Goal: Task Accomplishment & Management: Complete application form

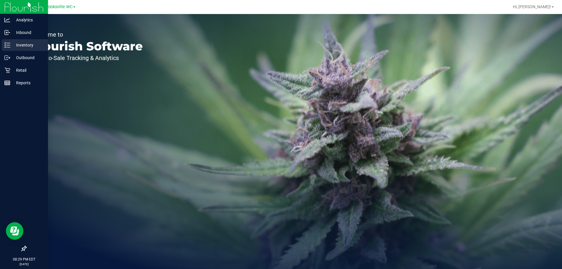
click at [15, 41] on div "Inventory" at bounding box center [25, 45] width 46 height 12
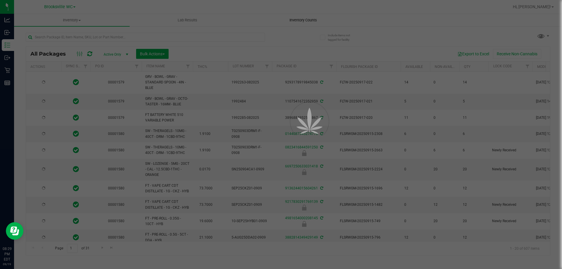
click at [299, 24] on div at bounding box center [281, 134] width 562 height 269
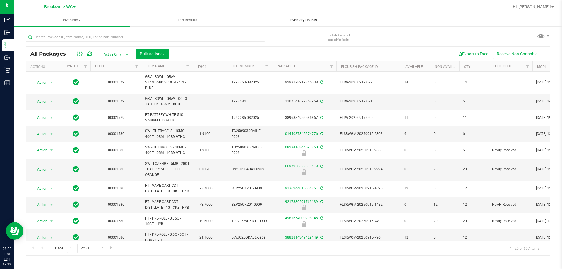
click at [291, 20] on span "Inventory Counts" at bounding box center [303, 20] width 43 height 5
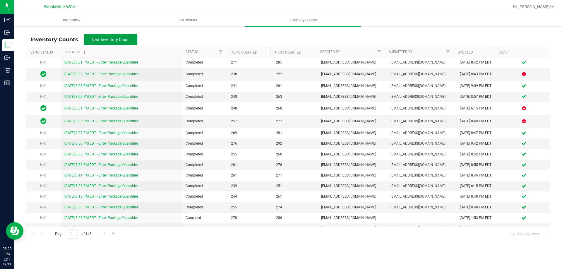
click at [126, 39] on span "New Inventory Count" at bounding box center [111, 39] width 38 height 5
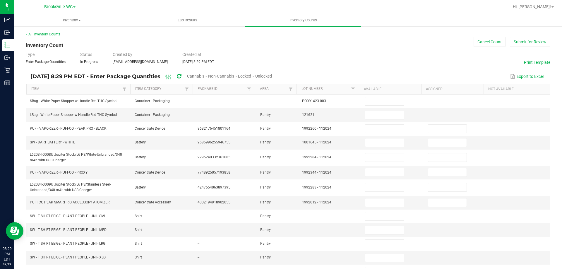
click at [204, 75] on span "Cannabis" at bounding box center [195, 76] width 17 height 5
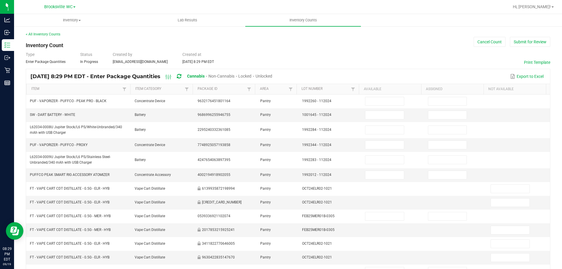
click at [272, 76] on span "Unlocked" at bounding box center [263, 76] width 17 height 5
click at [97, 89] on link "Item" at bounding box center [76, 89] width 90 height 5
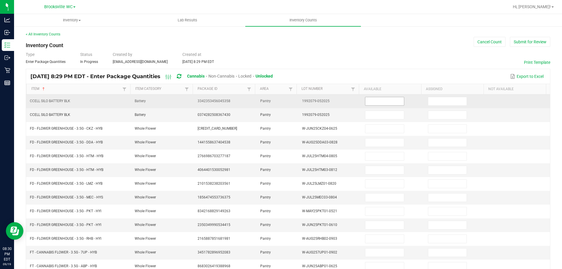
click at [371, 100] on input at bounding box center [384, 101] width 38 height 8
type input "15"
type input "12"
type input "17"
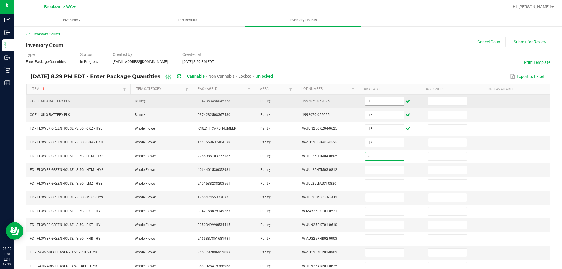
type input "6"
type input "17"
type input "11"
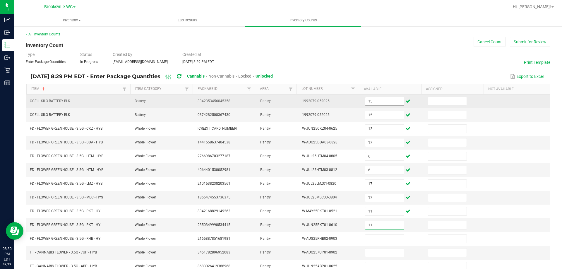
type input "11"
type input "13"
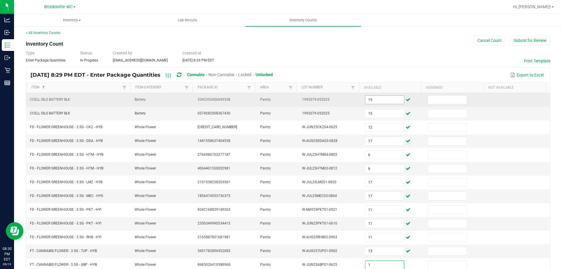
type input "1"
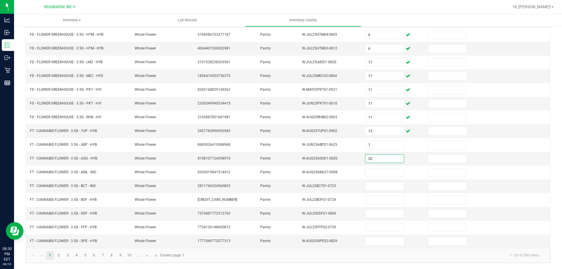
type input "20"
type input "2"
type input "16"
type input "17"
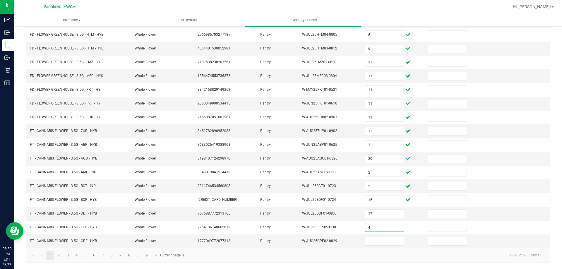
type input "4"
type input "20"
click at [59, 254] on link "2" at bounding box center [58, 255] width 8 height 9
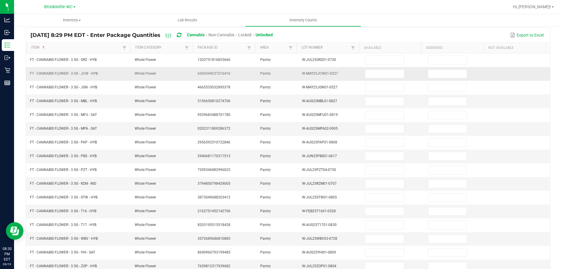
scroll to position [0, 0]
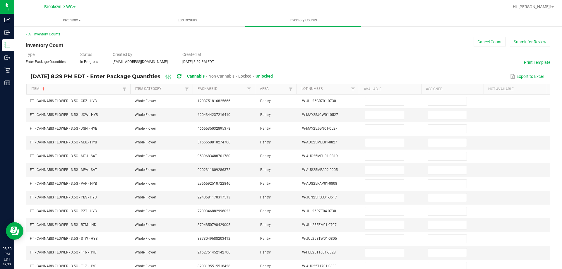
click at [391, 93] on th "Available" at bounding box center [390, 89] width 62 height 11
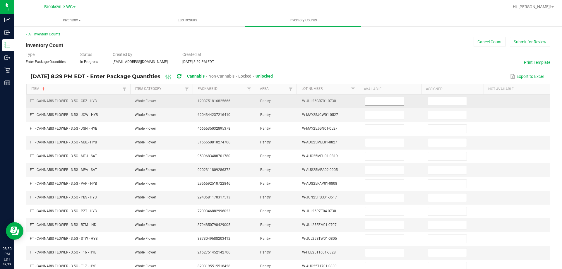
click at [387, 101] on input at bounding box center [384, 101] width 38 height 8
type input "20"
type input "5"
type input "12"
type input "6"
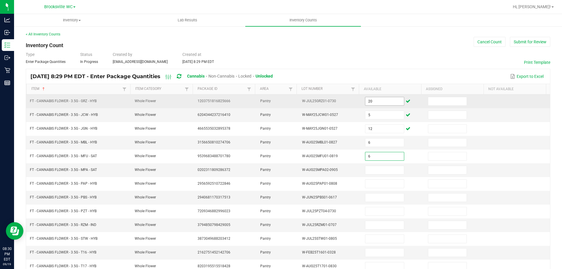
type input "6"
type input "16"
type input "12"
type input "17"
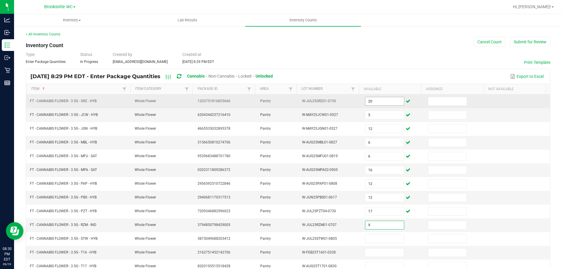
type input "9"
type input "3"
type input "16"
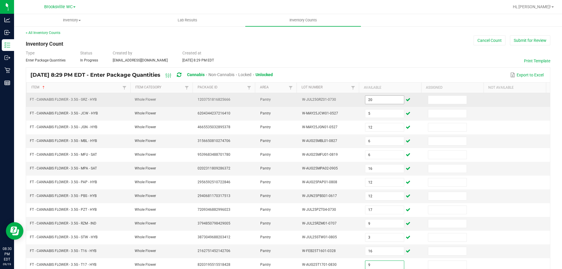
type input "9"
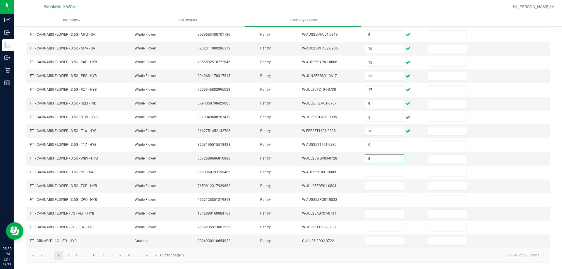
type input "8"
type input "5"
type input "10"
type input "19"
type input "16"
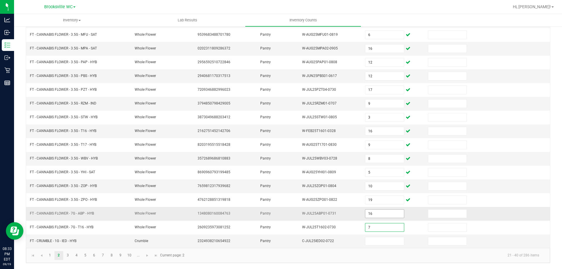
type input "7"
type input "6"
click at [65, 254] on link "3" at bounding box center [68, 255] width 8 height 9
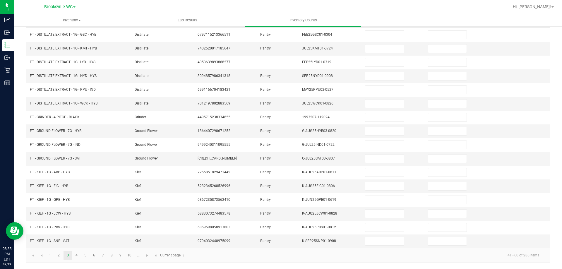
scroll to position [0, 0]
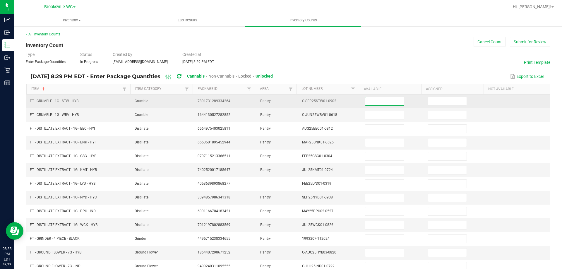
click at [371, 101] on input at bounding box center [384, 101] width 38 height 8
type input "8"
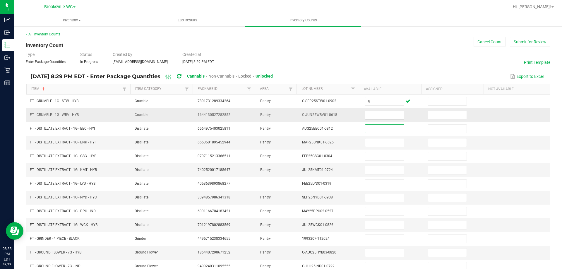
click at [380, 114] on input at bounding box center [384, 115] width 38 height 8
type input "1"
type input "7"
type input "2"
type input "5"
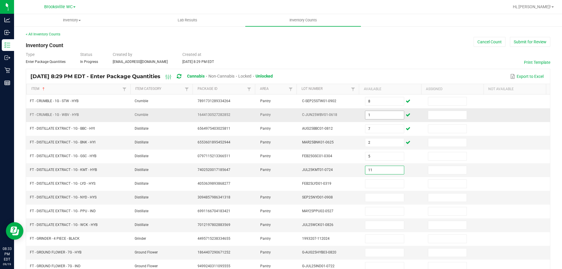
type input "11"
type input "2"
type input "11"
type input "5"
type input "11"
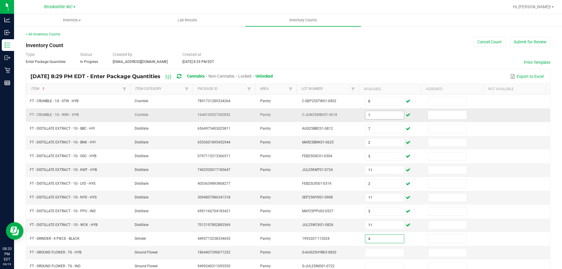
type input "4"
type input "8"
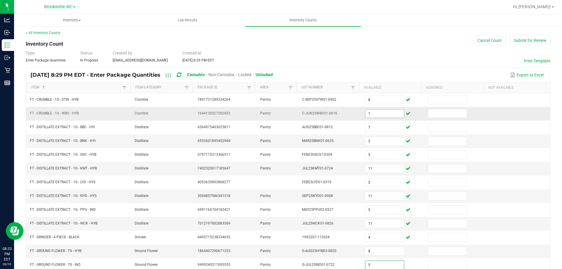
type input "5"
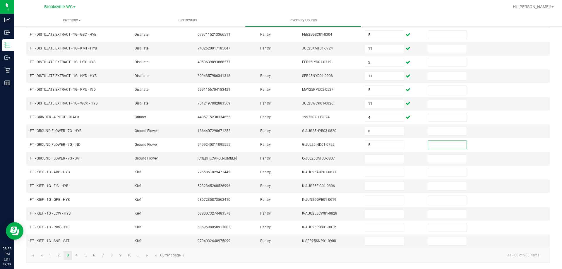
type input "5"
type input "12"
type input "2"
type input "5"
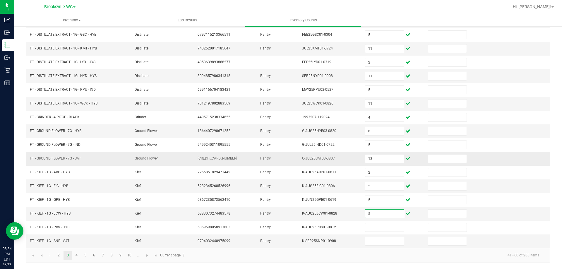
type input "5"
type input "7"
type input "8"
click at [75, 254] on link "4" at bounding box center [76, 255] width 8 height 9
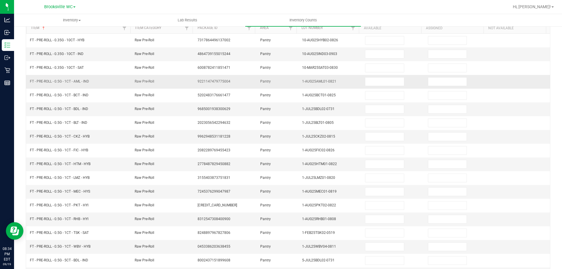
scroll to position [0, 0]
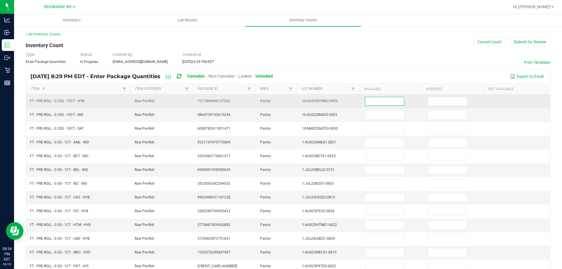
click at [372, 97] on input at bounding box center [384, 101] width 38 height 8
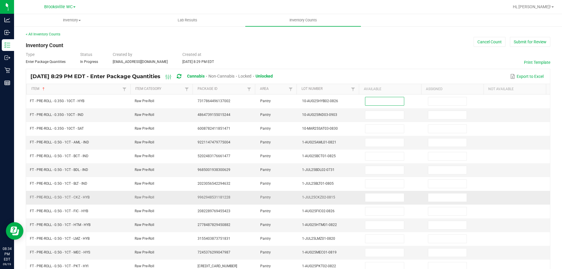
scroll to position [121, 0]
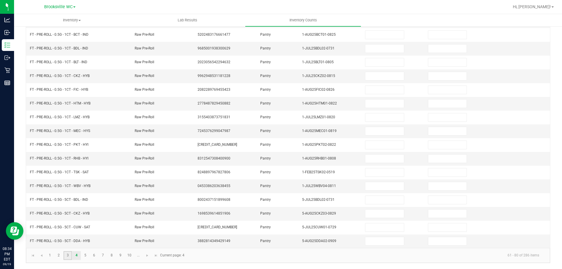
click at [67, 258] on link "3" at bounding box center [68, 255] width 8 height 9
type input "8"
type input "1"
type input "7"
type input "2"
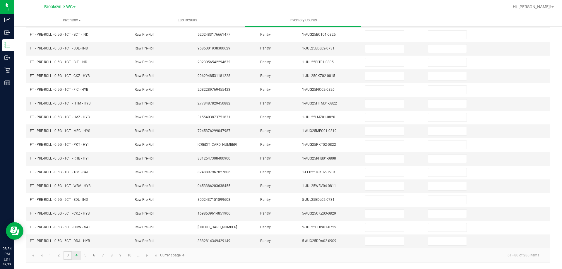
type input "5"
type input "11"
type input "5"
type input "12"
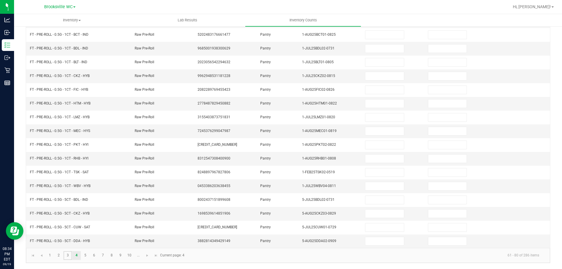
type input "5"
type input "7"
type input "2"
type input "11"
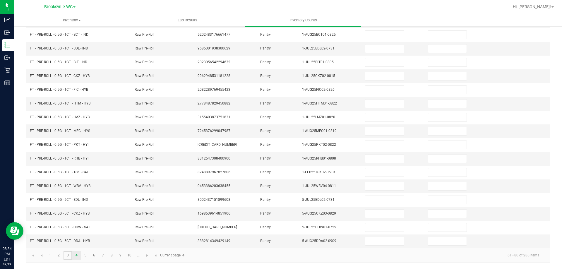
type input "4"
type input "8"
type input "2"
type input "5"
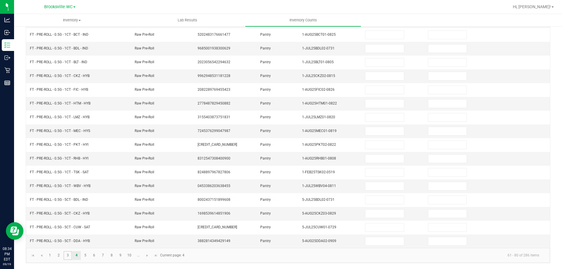
type input "8"
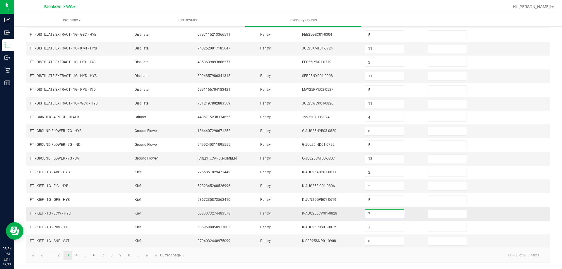
type input "7"
type input "8"
type input "4"
click at [76, 256] on link "4" at bounding box center [76, 255] width 8 height 9
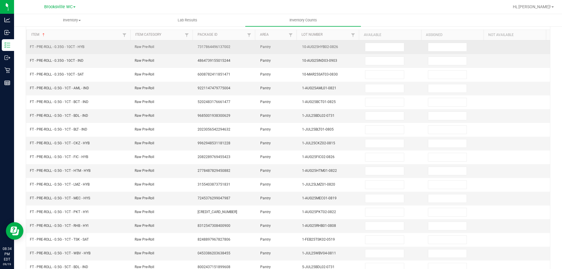
scroll to position [0, 0]
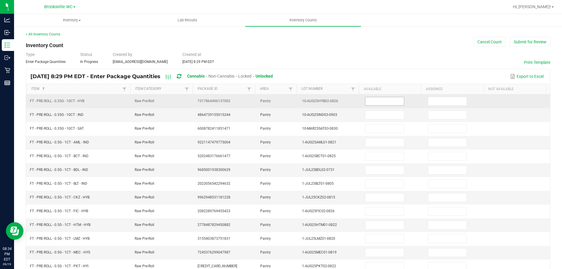
click at [376, 102] on input at bounding box center [384, 101] width 38 height 8
type input "18"
type input "12"
type input "14"
type input "18"
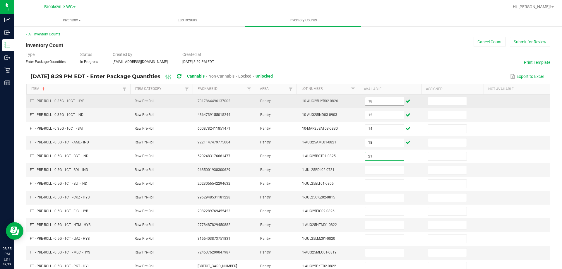
type input "21"
type input "3"
type input "23"
type input "16"
type input "1"
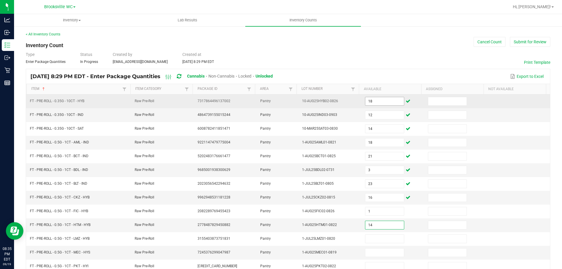
type input "14"
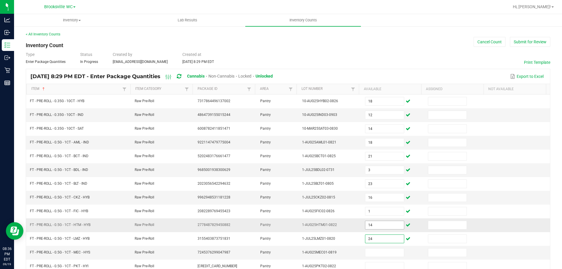
type input "24"
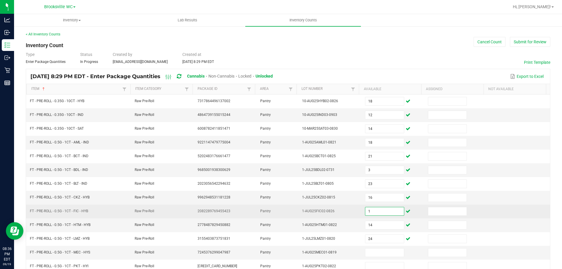
click at [378, 212] on input "1" at bounding box center [384, 211] width 38 height 8
type input "14"
type input "24"
type input "25"
type input "8"
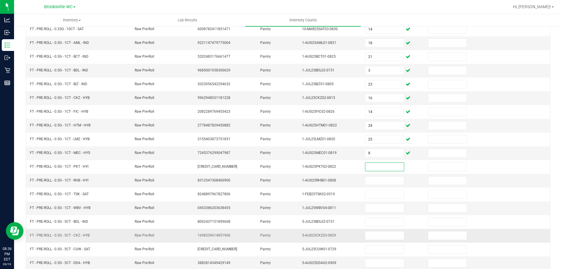
scroll to position [121, 0]
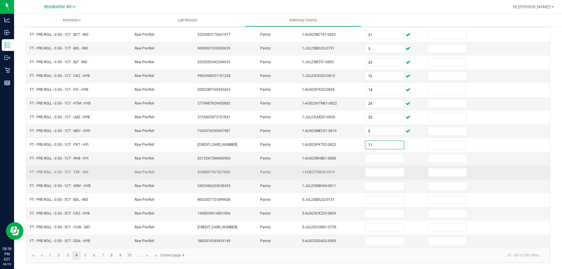
type input "11"
type input "15"
type input "24"
type input "16"
type input "10"
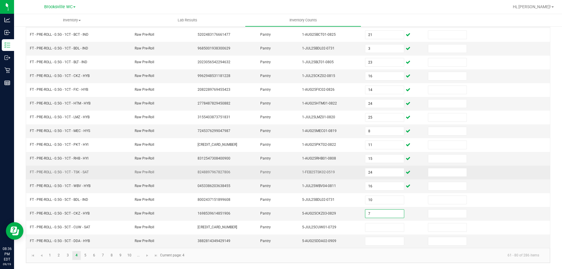
type input "7"
type input "8"
type input "12"
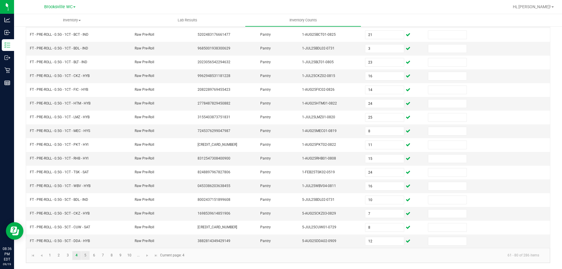
click at [83, 255] on link "5" at bounding box center [85, 255] width 8 height 9
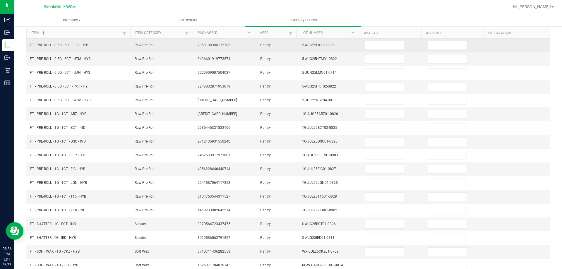
scroll to position [0, 0]
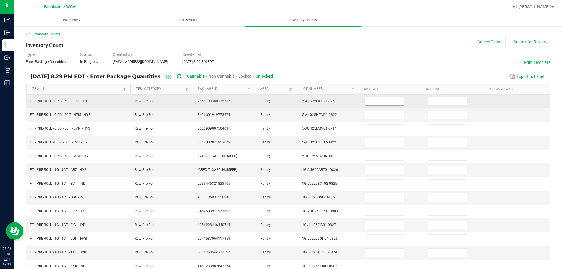
click at [375, 100] on input at bounding box center [384, 101] width 38 height 8
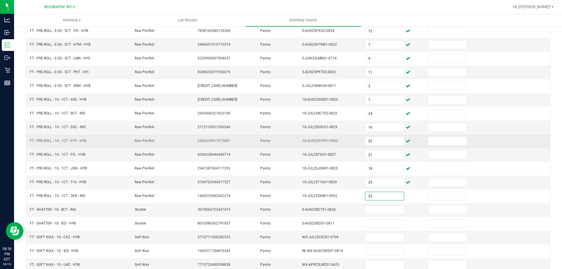
scroll to position [117, 0]
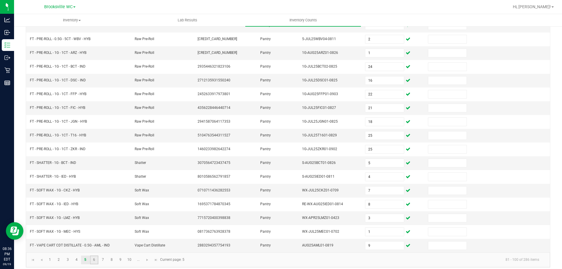
click at [95, 260] on link "6" at bounding box center [94, 259] width 8 height 9
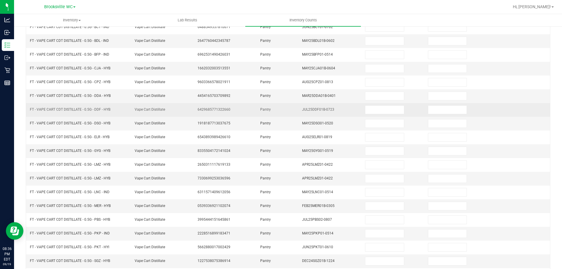
scroll to position [0, 0]
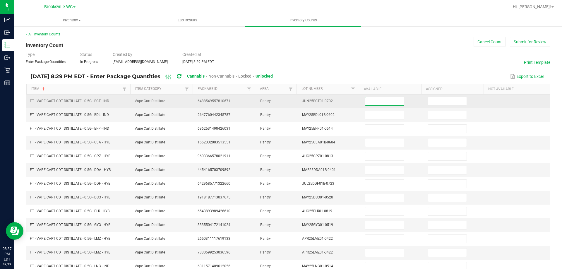
click at [376, 102] on input at bounding box center [384, 101] width 38 height 8
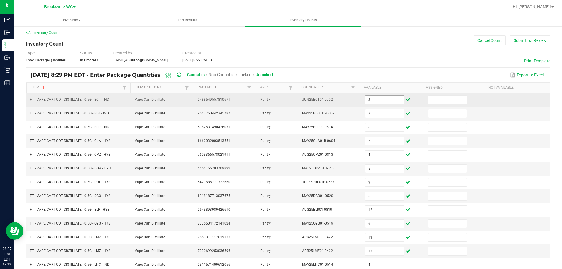
scroll to position [121, 0]
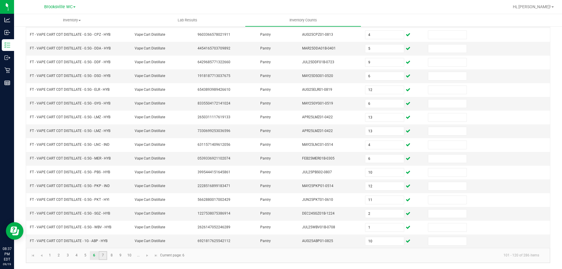
click at [104, 254] on link "7" at bounding box center [103, 255] width 8 height 9
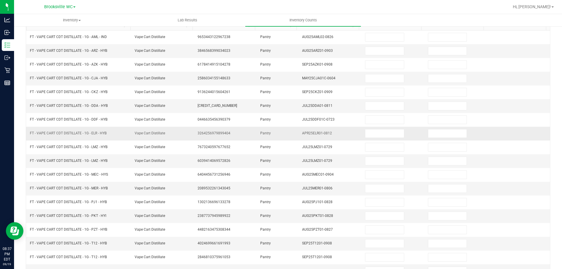
scroll to position [0, 0]
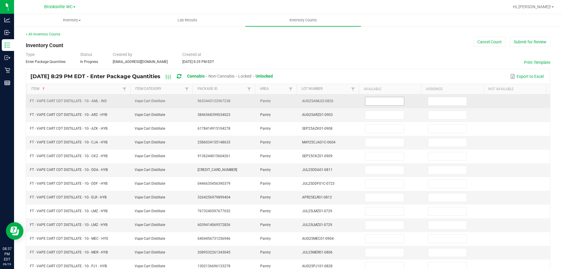
click at [376, 101] on input at bounding box center [384, 101] width 38 height 8
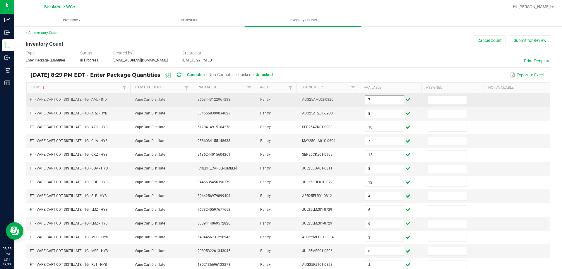
scroll to position [121, 0]
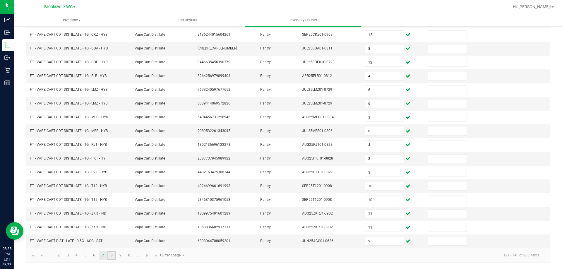
click at [113, 254] on link "8" at bounding box center [111, 255] width 8 height 9
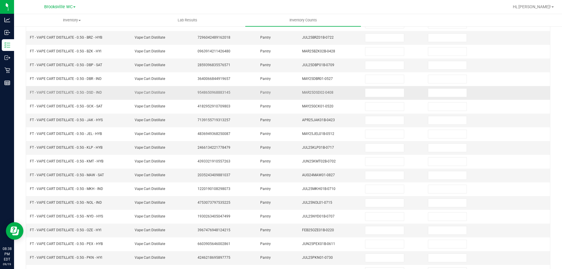
scroll to position [0, 0]
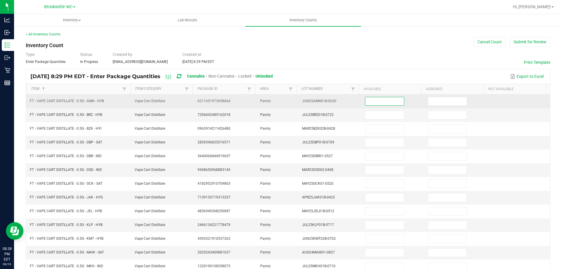
click at [374, 98] on input at bounding box center [384, 101] width 38 height 8
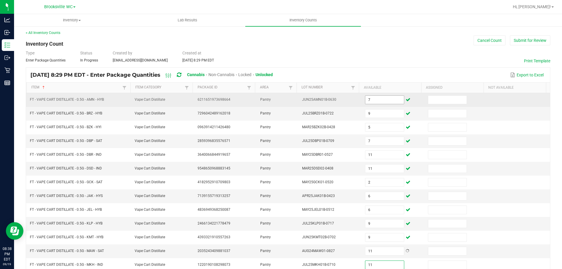
scroll to position [121, 0]
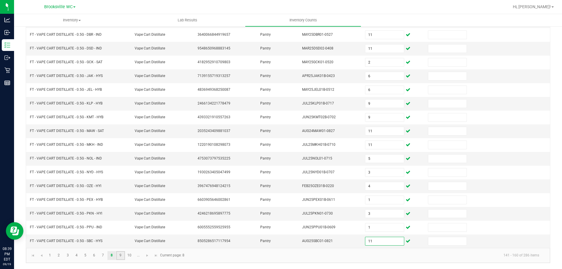
click at [121, 256] on link "9" at bounding box center [120, 255] width 8 height 9
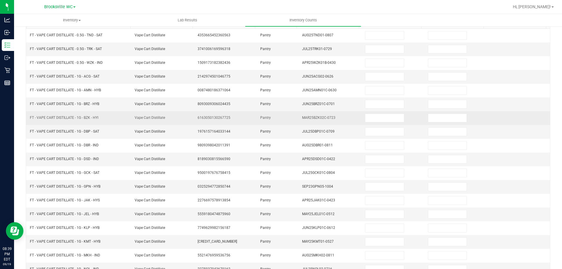
scroll to position [0, 0]
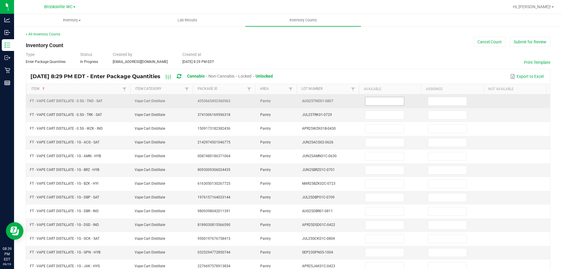
click at [376, 103] on input at bounding box center [384, 101] width 38 height 8
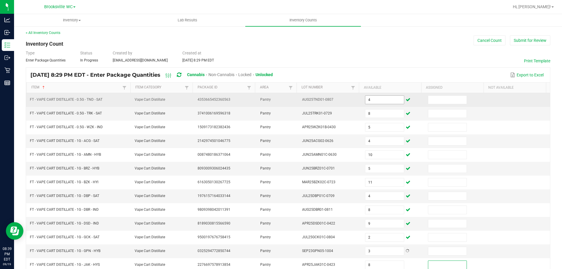
scroll to position [121, 0]
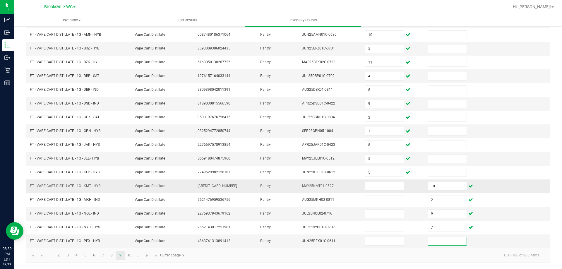
click at [380, 192] on td at bounding box center [392, 186] width 63 height 14
click at [378, 189] on input at bounding box center [384, 186] width 38 height 8
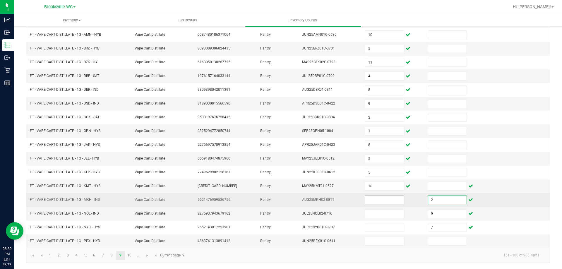
click at [382, 201] on input at bounding box center [384, 200] width 38 height 8
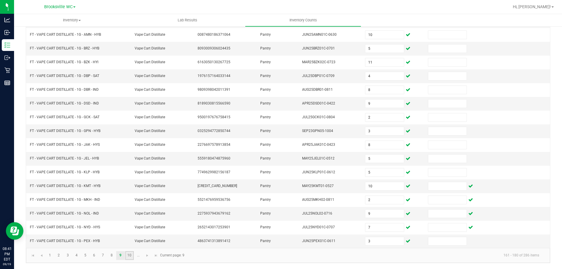
click at [128, 258] on link "10" at bounding box center [129, 255] width 8 height 9
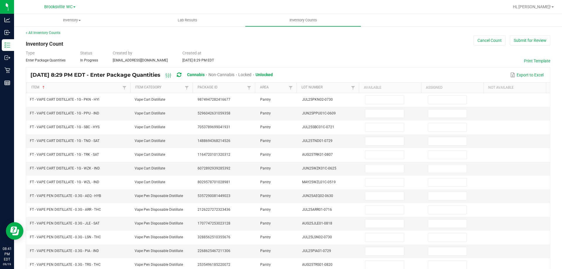
scroll to position [0, 0]
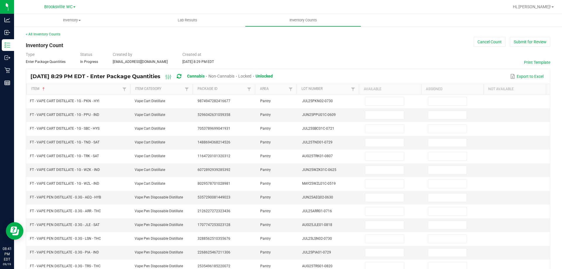
click at [308, 56] on div "Type Enter Package Quantities Status In Progress Created by [EMAIL_ADDRESS][DOM…" at bounding box center [288, 58] width 524 height 13
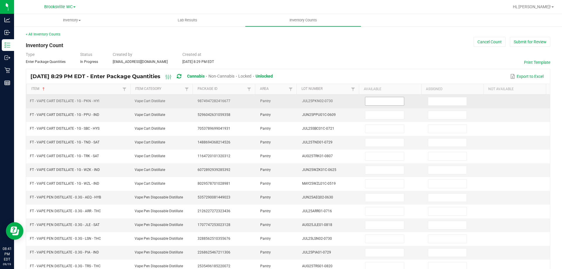
drag, startPoint x: 371, startPoint y: 99, endPoint x: 365, endPoint y: 106, distance: 8.9
click at [371, 99] on input at bounding box center [384, 101] width 38 height 8
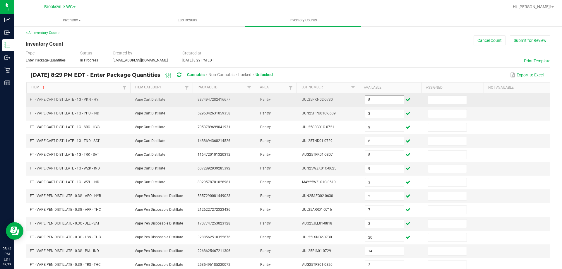
scroll to position [121, 0]
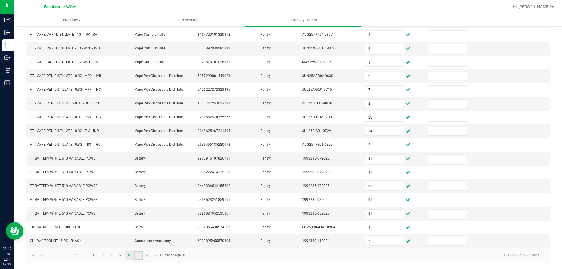
click at [138, 257] on link "..." at bounding box center [138, 255] width 8 height 9
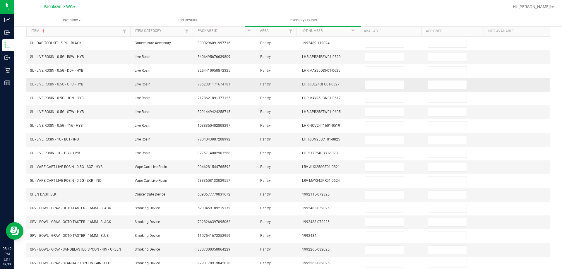
scroll to position [0, 0]
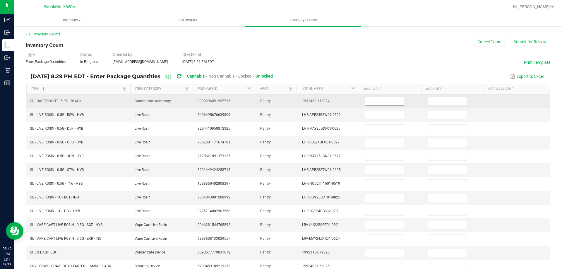
click at [375, 101] on input at bounding box center [384, 101] width 38 height 8
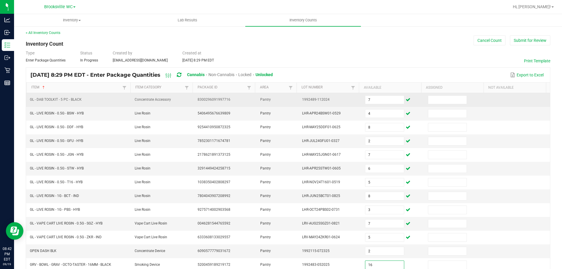
scroll to position [121, 0]
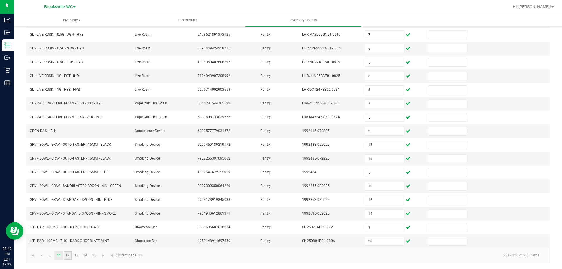
click at [65, 253] on link "12" at bounding box center [68, 255] width 8 height 9
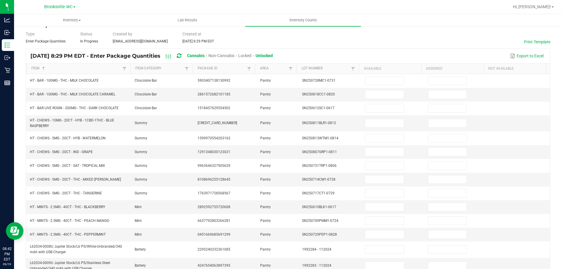
scroll to position [0, 0]
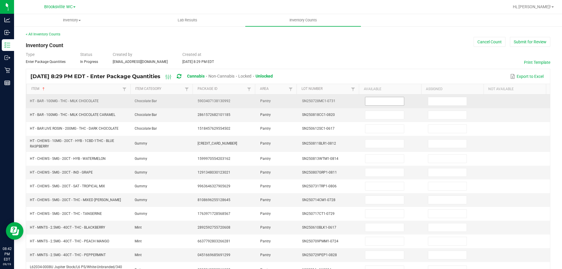
click at [387, 97] on input at bounding box center [384, 101] width 38 height 8
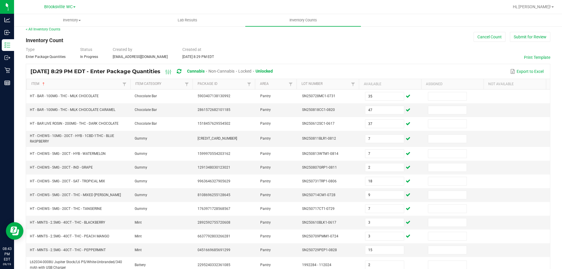
scroll to position [129, 0]
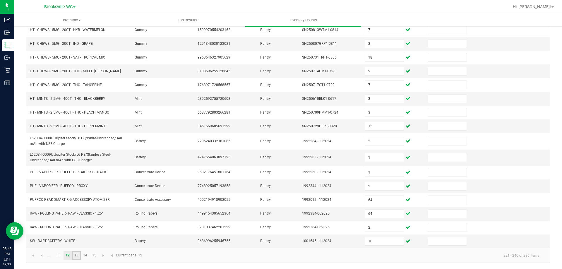
click at [75, 256] on link "13" at bounding box center [76, 255] width 8 height 9
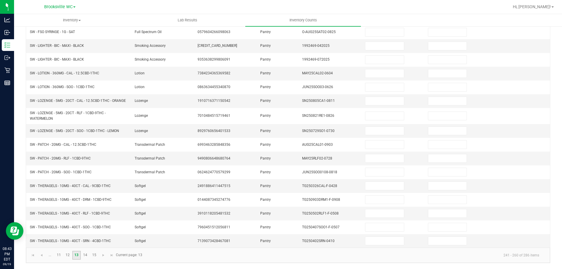
scroll to position [0, 0]
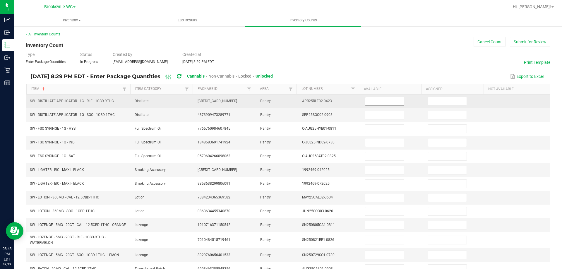
click at [377, 102] on input at bounding box center [384, 101] width 38 height 8
click at [373, 100] on input "11" at bounding box center [384, 101] width 38 height 8
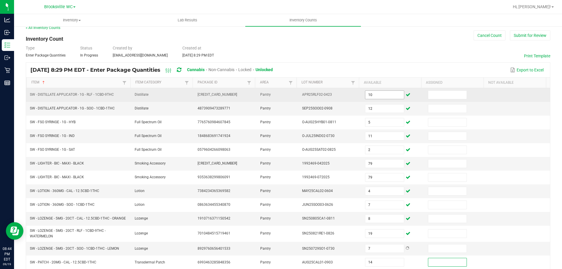
scroll to position [126, 0]
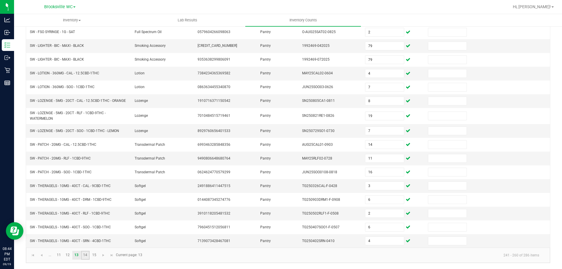
click at [85, 256] on link "14" at bounding box center [85, 255] width 8 height 9
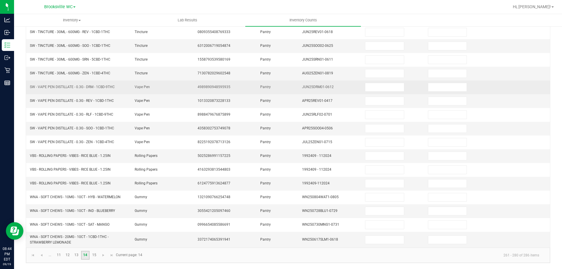
scroll to position [0, 0]
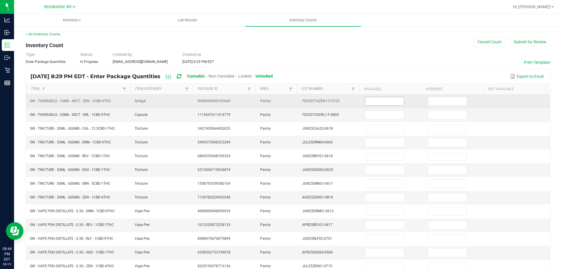
click at [378, 101] on input at bounding box center [384, 101] width 38 height 8
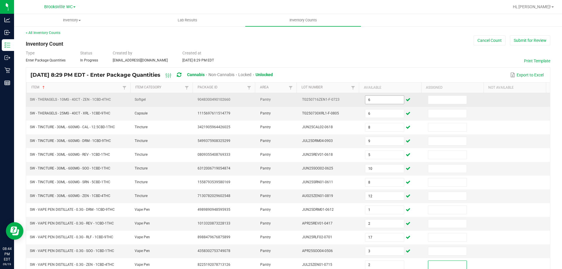
scroll to position [124, 0]
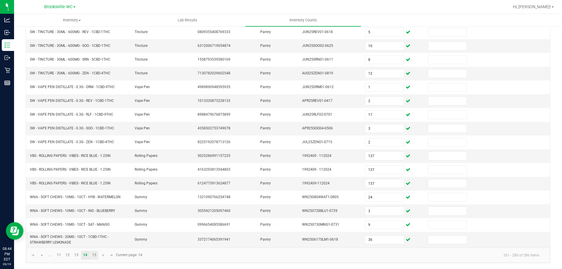
click at [93, 256] on link "15" at bounding box center [94, 255] width 8 height 9
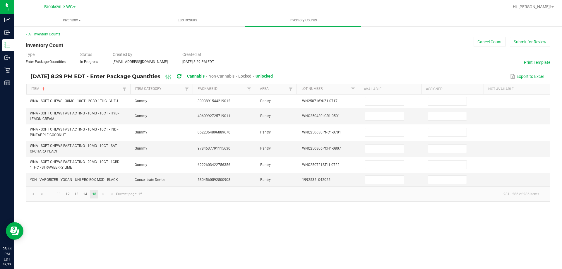
scroll to position [0, 0]
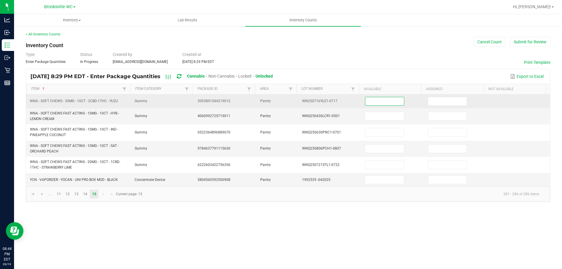
click at [390, 104] on input at bounding box center [384, 101] width 38 height 8
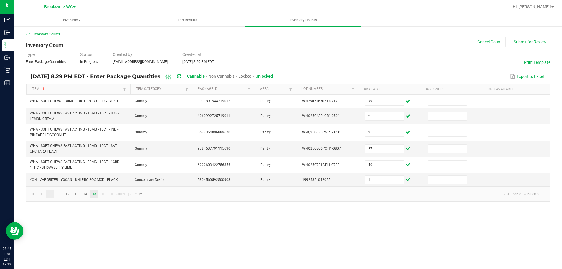
click at [52, 195] on link "..." at bounding box center [50, 194] width 8 height 9
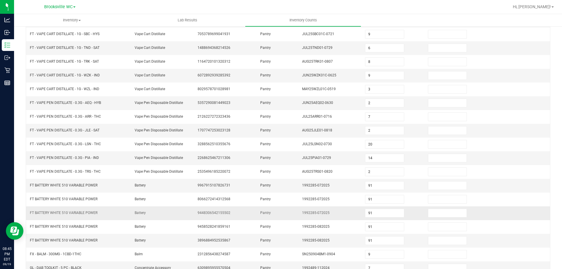
scroll to position [121, 0]
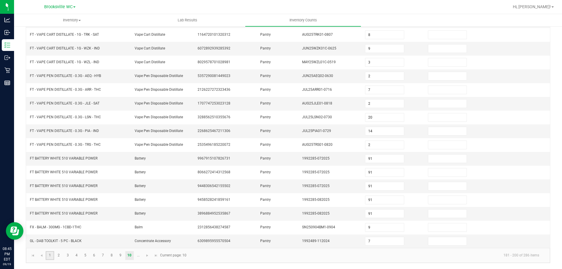
click at [52, 255] on link "1" at bounding box center [50, 255] width 8 height 9
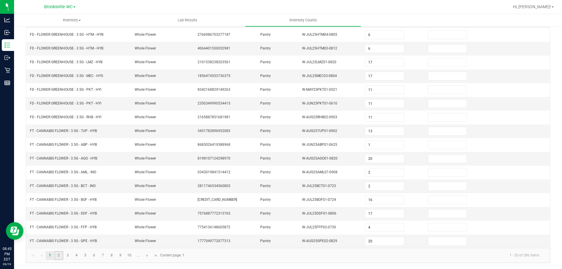
click at [60, 254] on link "2" at bounding box center [58, 255] width 8 height 9
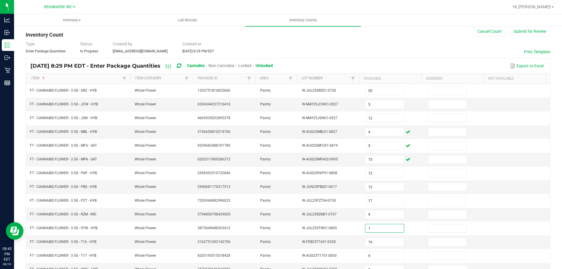
scroll to position [0, 0]
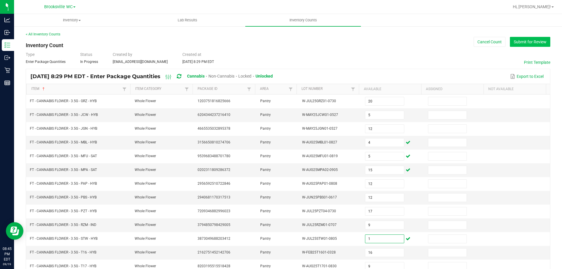
click at [531, 43] on button "Submit for Review" at bounding box center [530, 42] width 40 height 10
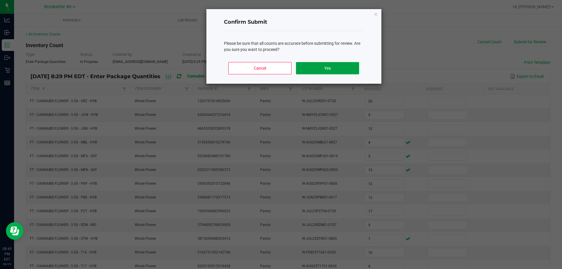
drag, startPoint x: 342, startPoint y: 65, endPoint x: 344, endPoint y: 55, distance: 10.5
click at [342, 63] on button "Yes" at bounding box center [327, 68] width 63 height 12
